Goal: Find contact information: Find contact information

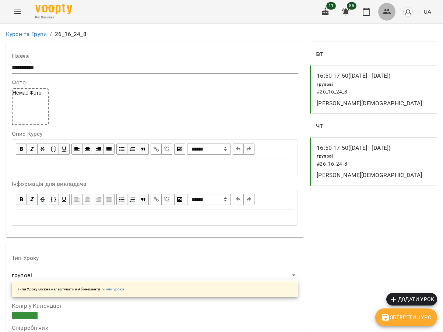
click at [388, 12] on icon "button" at bounding box center [387, 11] width 9 height 9
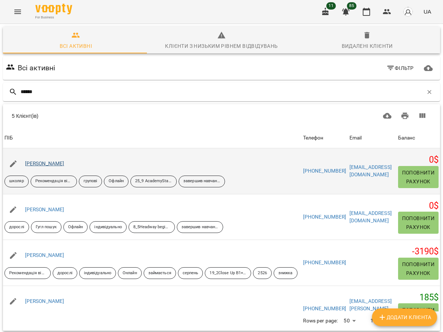
type input "******"
click at [51, 162] on link "[PERSON_NAME]" at bounding box center [44, 164] width 39 height 6
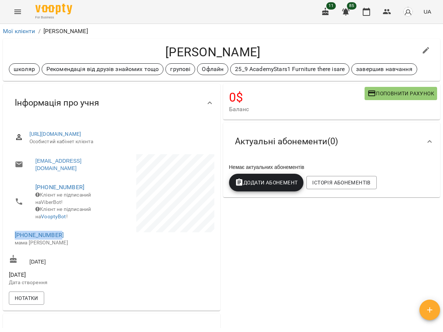
drag, startPoint x: 67, startPoint y: 242, endPoint x: 13, endPoint y: 240, distance: 54.2
click at [13, 240] on li "[PHONE_NUMBER] мама [PERSON_NAME]" at bounding box center [59, 239] width 101 height 26
copy link "[PHONE_NUMBER]"
click at [389, 14] on icon "button" at bounding box center [387, 11] width 9 height 9
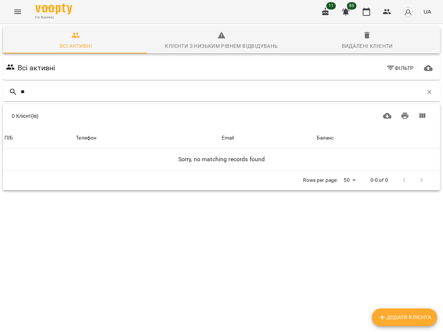
type input "*"
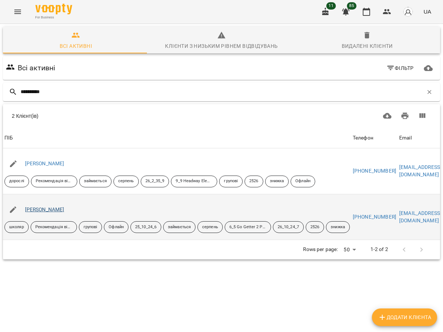
type input "**********"
click at [64, 208] on link "[PERSON_NAME]" at bounding box center [44, 210] width 39 height 6
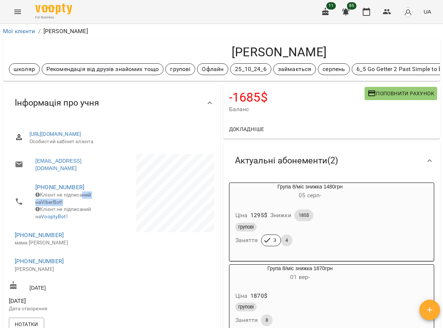
drag, startPoint x: 86, startPoint y: 208, endPoint x: 85, endPoint y: 200, distance: 8.1
click at [85, 200] on span "Клієнт не підписаний на ViberBot!" at bounding box center [63, 198] width 56 height 13
click at [146, 280] on div at bounding box center [164, 235] width 104 height 164
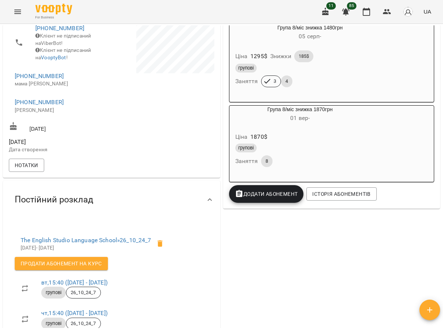
scroll to position [160, 0]
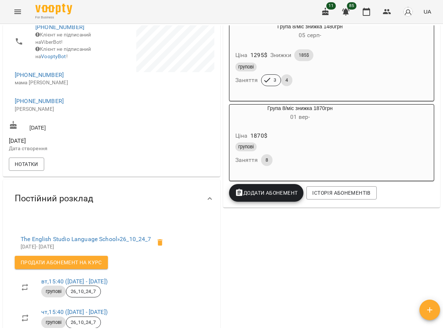
drag, startPoint x: 433, startPoint y: 142, endPoint x: 430, endPoint y: 207, distance: 64.6
click at [430, 207] on div "Група 8/міс знижка 1480грн [DATE] - Ціна 1295 $ Знижки 185$ групові Заняття 3 4…" at bounding box center [331, 114] width 217 height 188
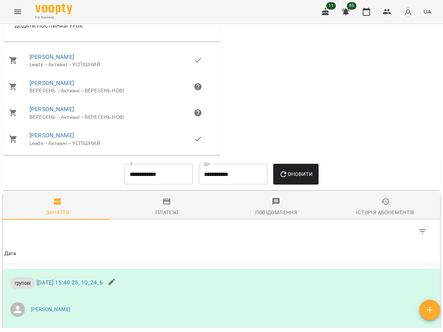
scroll to position [594, 0]
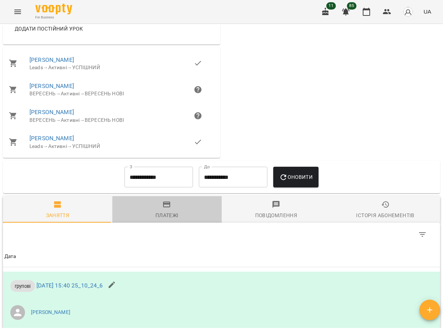
click at [170, 214] on span "Платежі" at bounding box center [167, 210] width 101 height 20
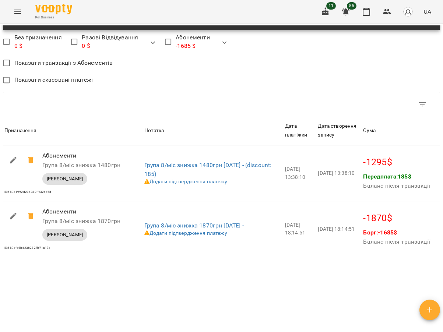
scroll to position [830, 0]
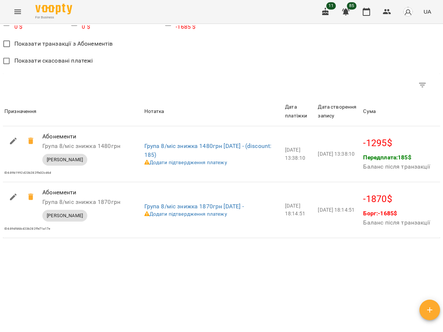
click at [175, 251] on div "Мої клієнти / [PERSON_NAME] [PERSON_NAME] школяр Рекомендація від друзів знайом…" at bounding box center [221, 176] width 440 height 303
